Goal: Transaction & Acquisition: Purchase product/service

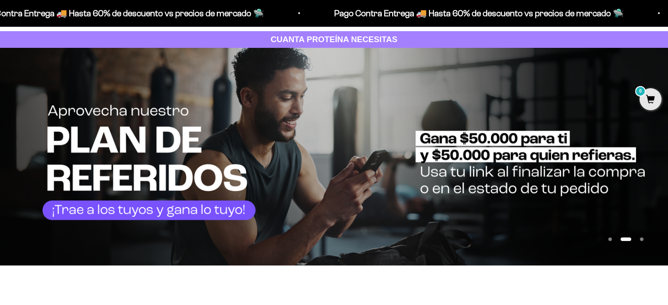
scroll to position [44, 0]
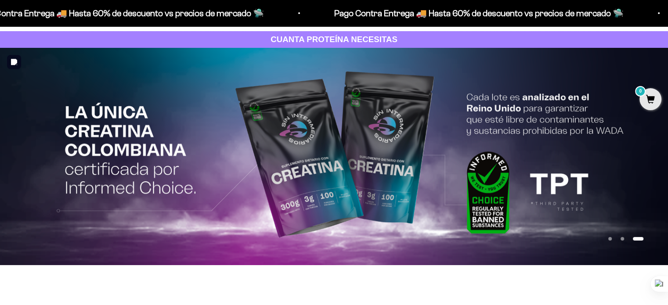
click at [620, 237] on button "Ir al artículo 2" at bounding box center [622, 239] width 4 height 4
click at [622, 240] on button "Ir al artículo 2" at bounding box center [622, 239] width 4 height 4
click at [622, 238] on button "Ir al artículo 2" at bounding box center [622, 239] width 4 height 4
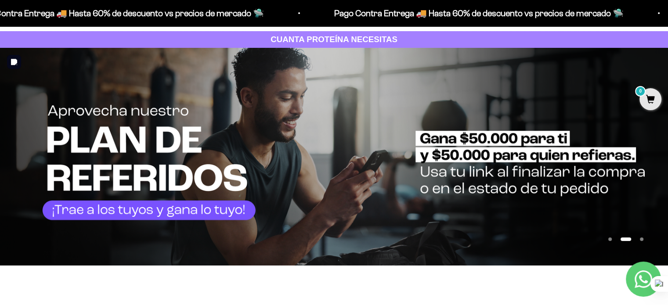
click at [350, 158] on img at bounding box center [334, 157] width 668 height 218
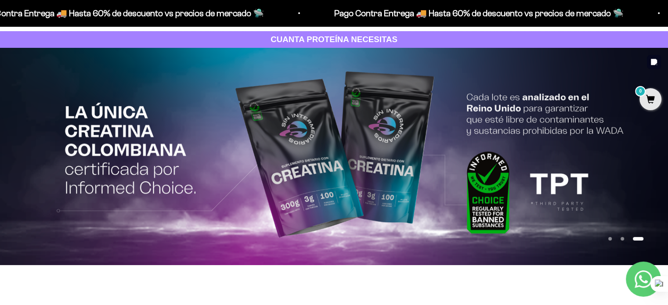
click at [399, 161] on img at bounding box center [334, 156] width 668 height 217
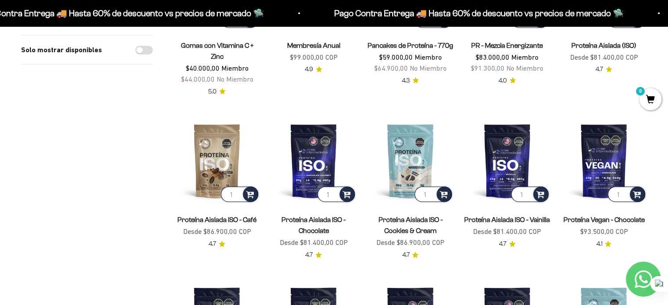
scroll to position [571, 0]
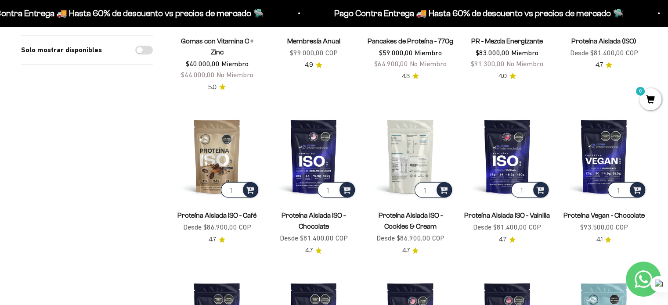
click at [411, 137] on img at bounding box center [410, 156] width 86 height 86
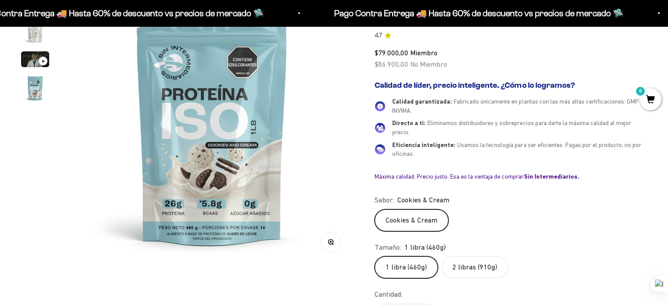
click at [472, 267] on label "2 libras (910g)" at bounding box center [474, 267] width 67 height 22
click at [375, 256] on input "2 libras (910g)" at bounding box center [374, 256] width 0 height 0
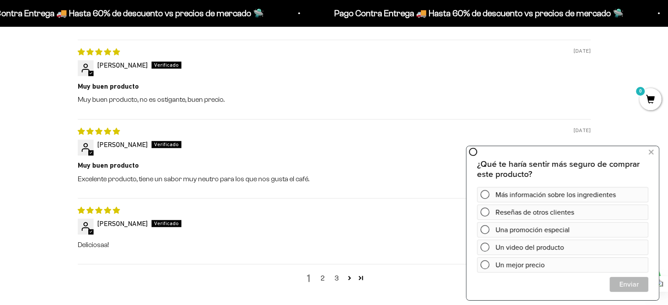
scroll to position [1229, 0]
click at [322, 277] on link "2" at bounding box center [323, 277] width 14 height 11
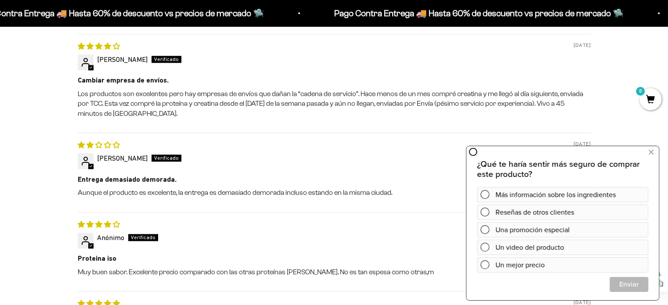
scroll to position [0, 0]
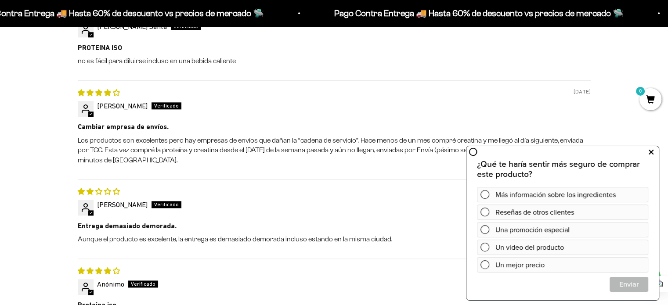
drag, startPoint x: 654, startPoint y: 150, endPoint x: 963, endPoint y: 310, distance: 348.0
click at [654, 150] on button at bounding box center [651, 152] width 16 height 14
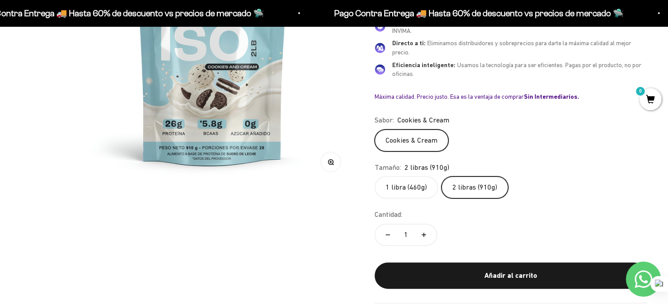
scroll to position [220, 0]
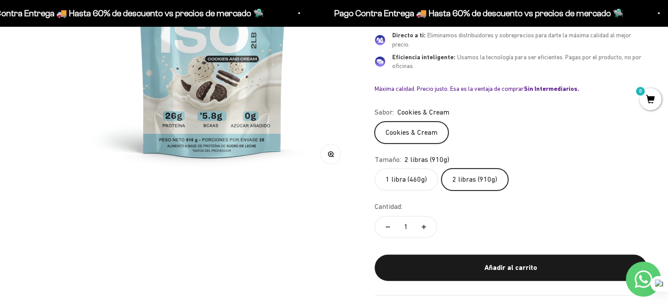
click at [407, 172] on label "1 libra (460g)" at bounding box center [406, 180] width 63 height 22
click at [375, 169] on input "1 libra (460g)" at bounding box center [374, 168] width 0 height 0
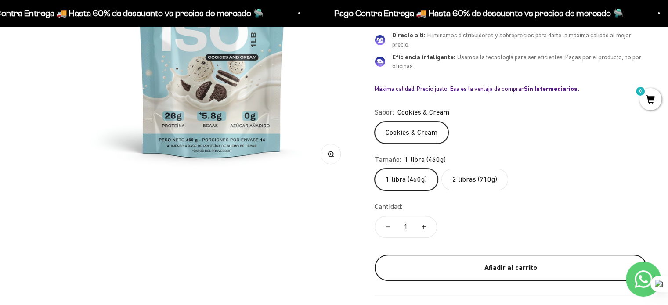
click at [545, 271] on div "Añadir al carrito" at bounding box center [510, 267] width 237 height 11
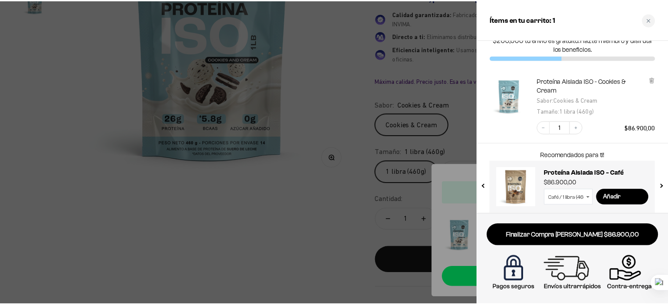
scroll to position [27, 0]
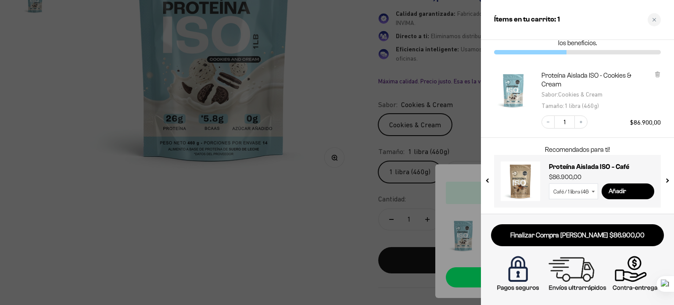
click at [254, 245] on div at bounding box center [337, 152] width 674 height 305
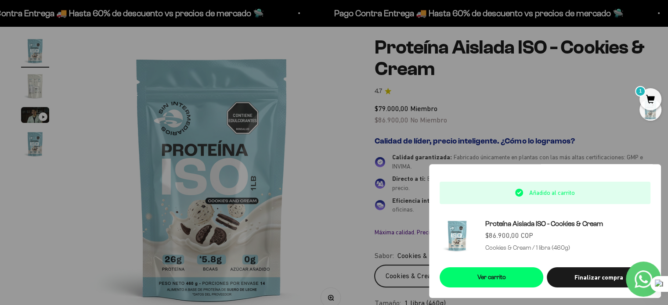
scroll to position [0, 0]
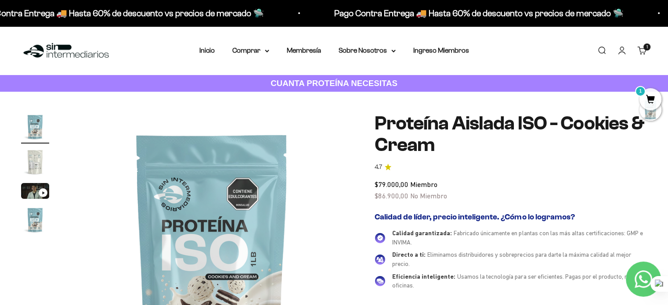
click at [317, 81] on strong "CUANTA PROTEÍNA NECESITAS" at bounding box center [333, 83] width 127 height 9
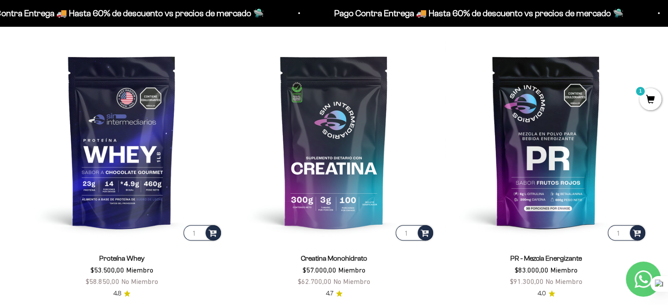
scroll to position [395, 0]
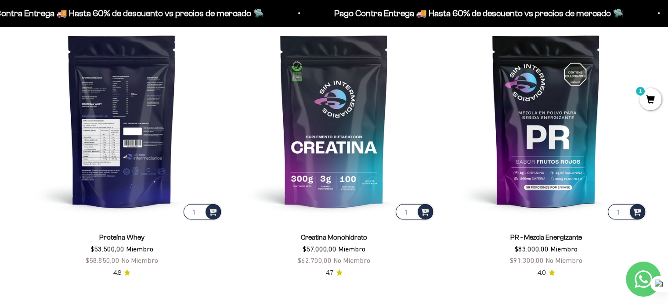
click at [139, 148] on img at bounding box center [122, 121] width 202 height 202
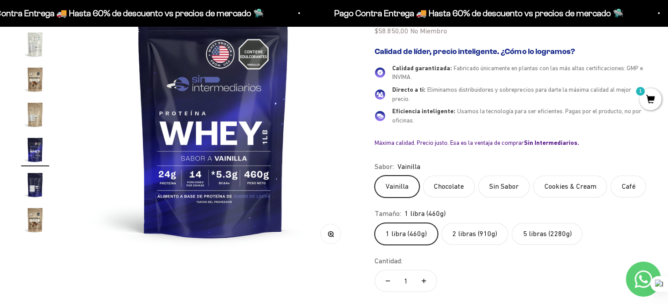
scroll to position [132, 0]
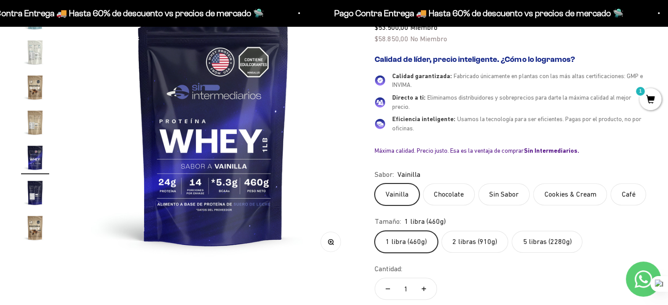
click at [580, 188] on label "Cookies & Cream" at bounding box center [570, 195] width 74 height 22
click at [375, 184] on input "Cookies & Cream" at bounding box center [374, 183] width 0 height 0
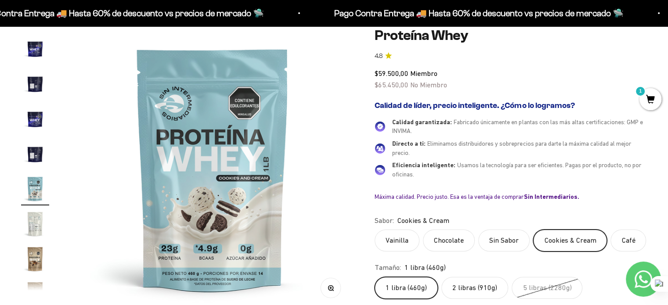
scroll to position [88, 0]
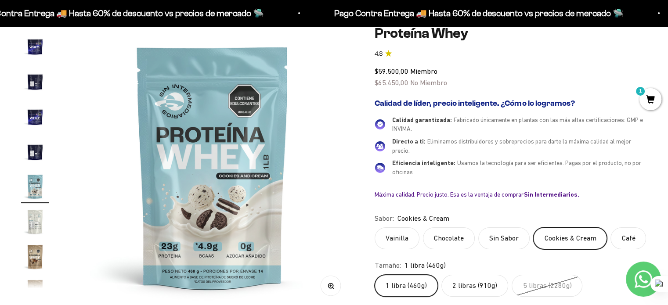
click at [450, 237] on label "Chocolate" at bounding box center [449, 238] width 52 height 22
click at [375, 227] on input "Chocolate" at bounding box center [374, 227] width 0 height 0
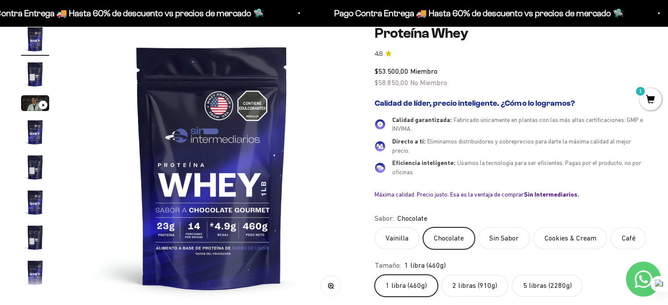
click at [404, 237] on label "Vainilla" at bounding box center [397, 238] width 45 height 22
click at [375, 227] on input "Vainilla" at bounding box center [374, 227] width 0 height 0
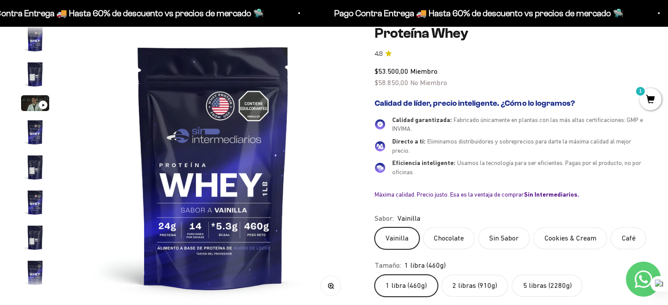
scroll to position [422, 0]
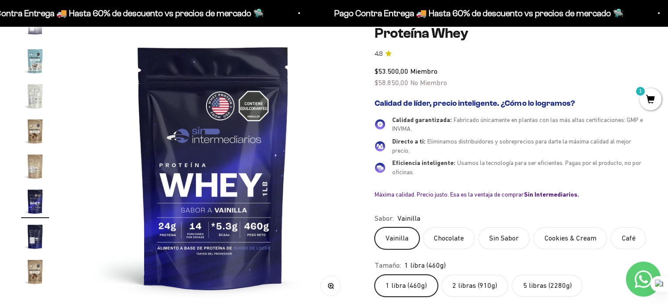
click at [623, 241] on label "Café" at bounding box center [628, 238] width 36 height 22
click at [375, 227] on input "Café" at bounding box center [374, 227] width 0 height 0
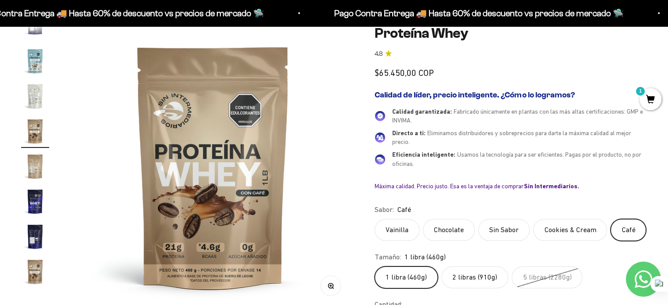
scroll to position [367, 0]
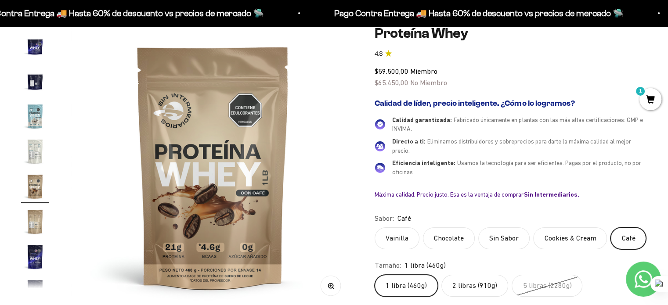
click at [511, 238] on label "Sin Sabor" at bounding box center [503, 238] width 51 height 22
click at [375, 227] on input "Sin Sabor" at bounding box center [374, 227] width 0 height 0
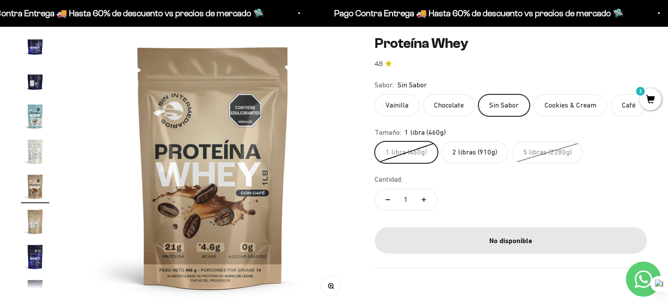
click at [450, 161] on label "2 libras (910g)" at bounding box center [474, 152] width 67 height 22
click at [375, 141] on input "2 libras (910g)" at bounding box center [374, 141] width 0 height 0
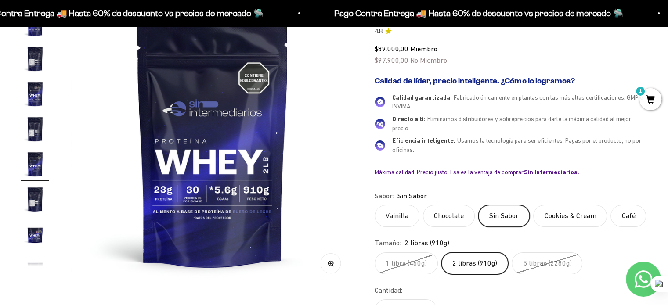
scroll to position [132, 0]
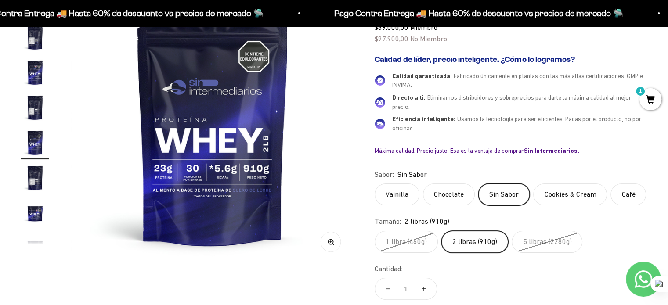
click at [450, 198] on label "Chocolate" at bounding box center [449, 195] width 52 height 22
click at [375, 184] on input "Chocolate" at bounding box center [374, 183] width 0 height 0
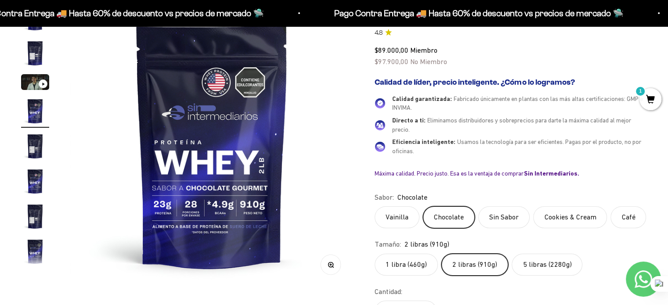
scroll to position [88, 0]
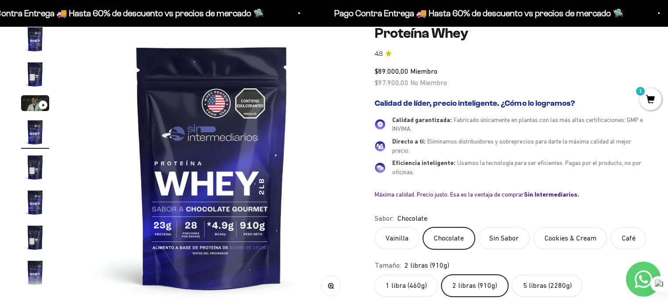
click at [523, 287] on label "5 libras (2280g)" at bounding box center [547, 286] width 71 height 22
click at [375, 275] on input "5 libras (2280g)" at bounding box center [374, 274] width 0 height 0
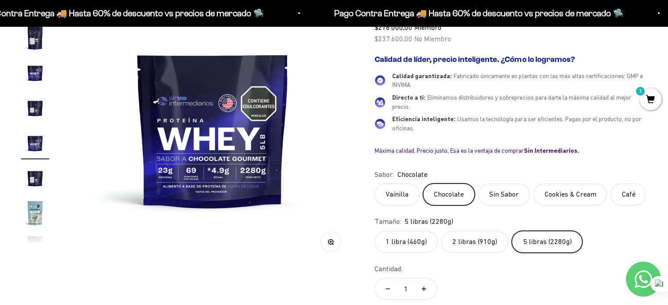
click at [465, 245] on label "2 libras (910g)" at bounding box center [474, 242] width 67 height 22
click at [375, 231] on input "2 libras (910g)" at bounding box center [374, 231] width 0 height 0
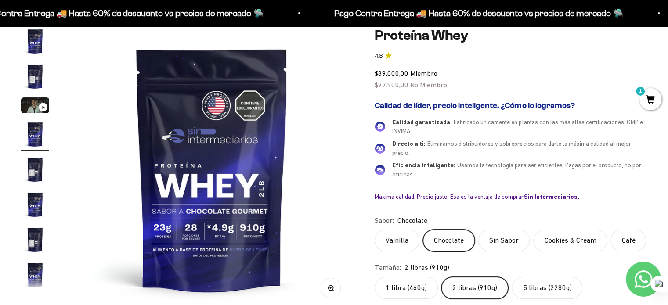
scroll to position [88, 0]
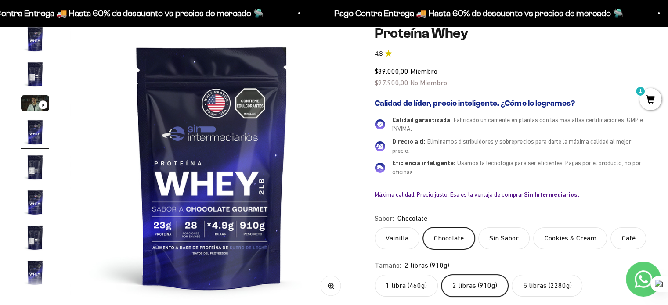
click at [395, 286] on label "1 libra (460g)" at bounding box center [406, 286] width 63 height 22
click at [375, 275] on input "1 libra (460g)" at bounding box center [374, 274] width 0 height 0
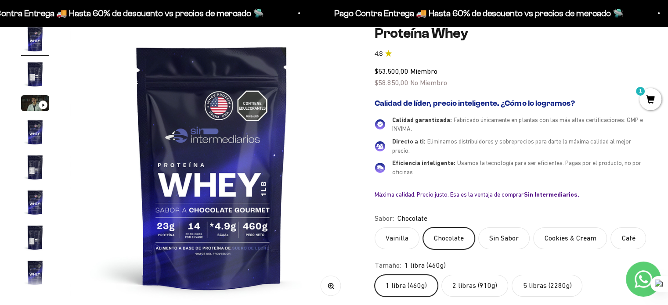
click at [473, 286] on label "2 libras (910g)" at bounding box center [474, 286] width 67 height 22
click at [375, 275] on input "2 libras (910g)" at bounding box center [374, 274] width 0 height 0
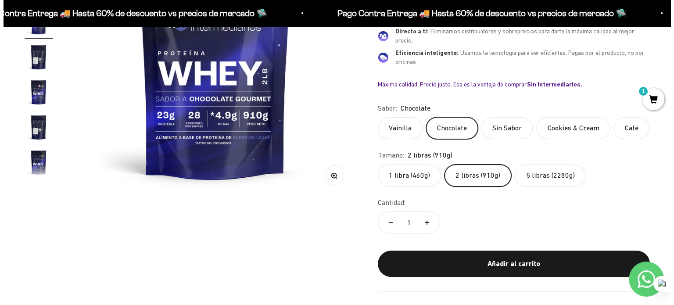
scroll to position [220, 0]
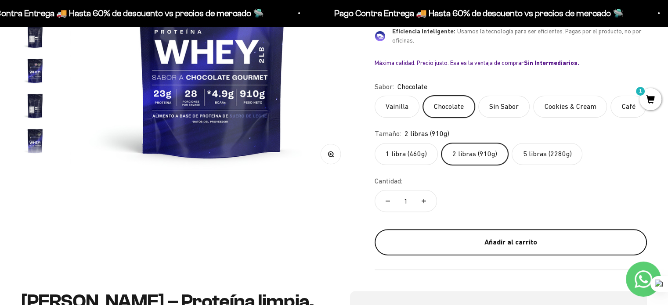
click at [443, 242] on div "Añadir al carrito" at bounding box center [510, 242] width 237 height 11
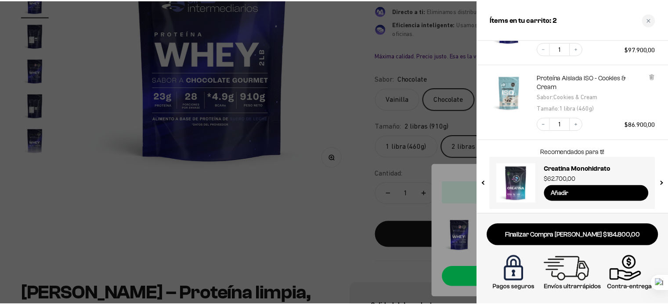
scroll to position [94, 0]
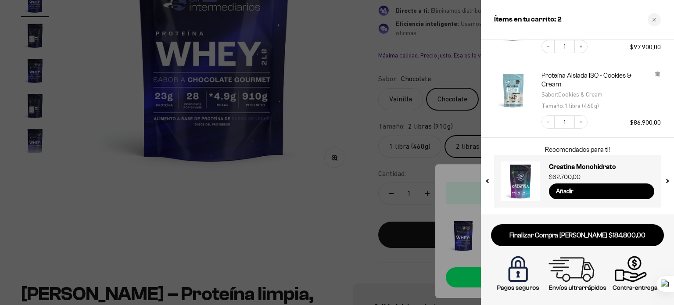
click at [350, 236] on div at bounding box center [337, 152] width 674 height 305
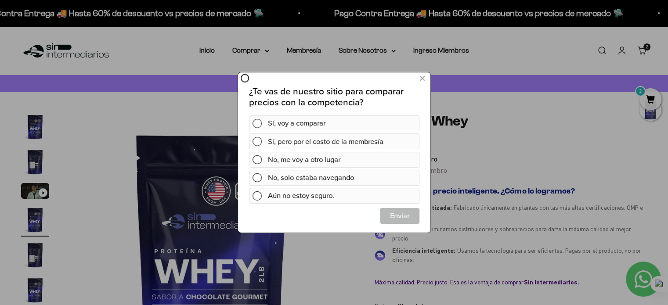
scroll to position [0, 0]
